Goal: Navigation & Orientation: Find specific page/section

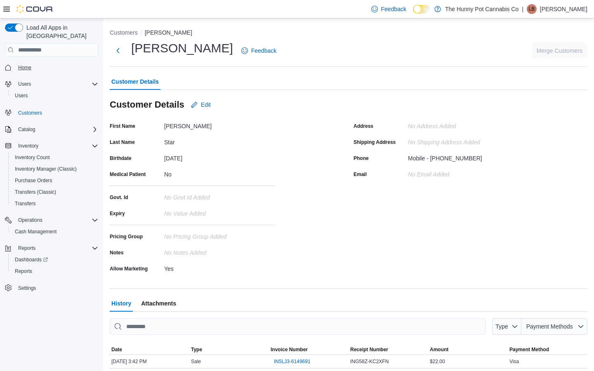
scroll to position [146, 0]
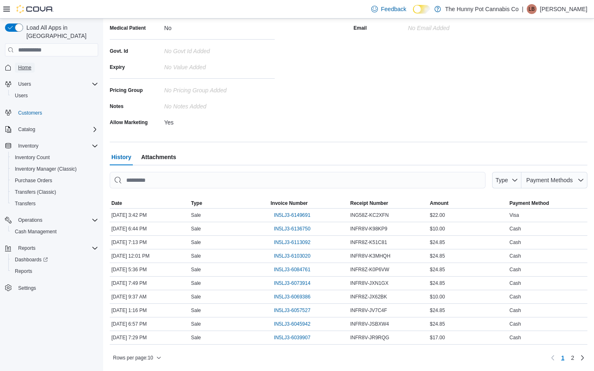
click at [24, 63] on span "Home" at bounding box center [24, 68] width 13 height 10
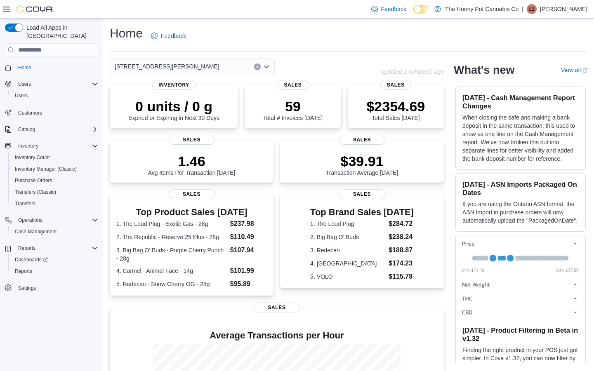
click at [215, 69] on div "[STREET_ADDRESS][PERSON_NAME]" at bounding box center [192, 67] width 165 height 16
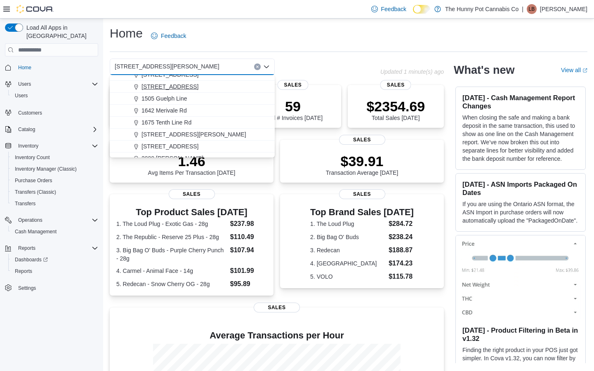
scroll to position [95, 0]
click at [174, 132] on span "[STREET_ADDRESS][PERSON_NAME]" at bounding box center [193, 129] width 105 height 8
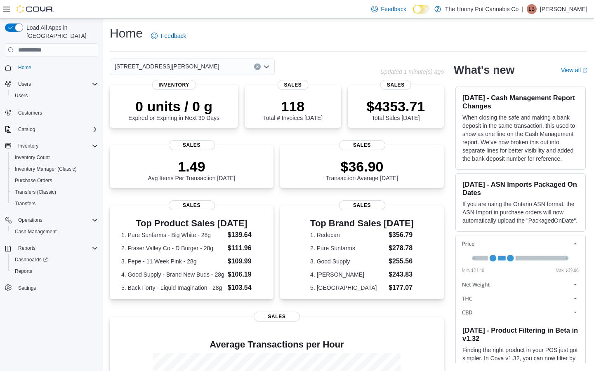
click at [189, 67] on div "[STREET_ADDRESS][PERSON_NAME] Selected. [STREET_ADDRESS][PERSON_NAME] Press Bac…" at bounding box center [192, 67] width 165 height 16
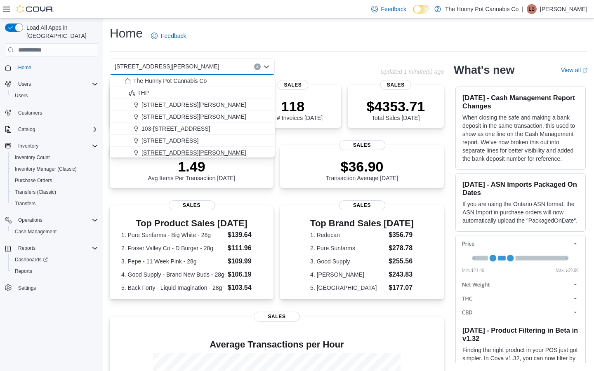
click at [185, 149] on span "[STREET_ADDRESS][PERSON_NAME]" at bounding box center [193, 152] width 105 height 8
